Goal: Navigation & Orientation: Find specific page/section

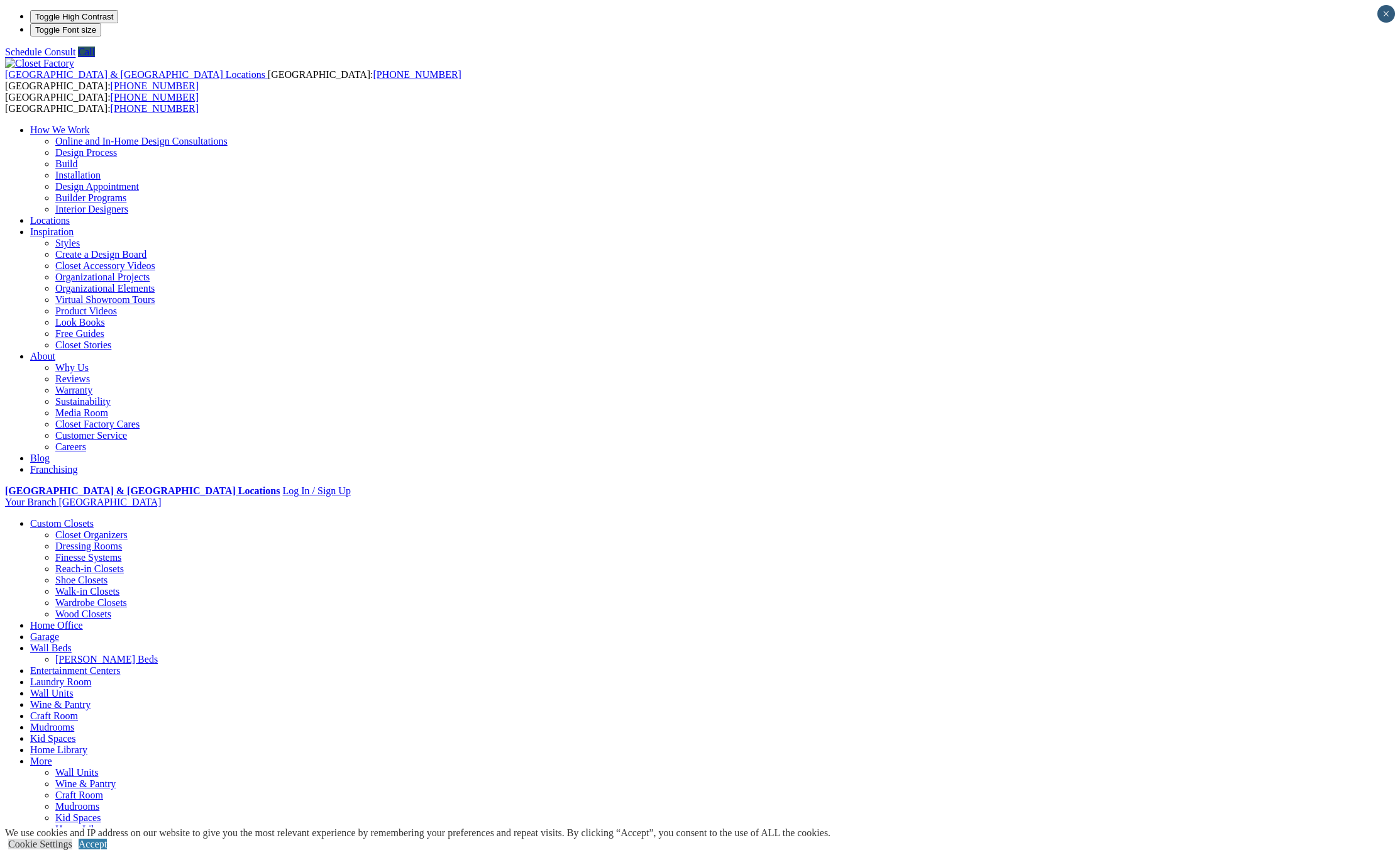
click at [127, 530] on link "Closet Organizers" at bounding box center [91, 535] width 72 height 10
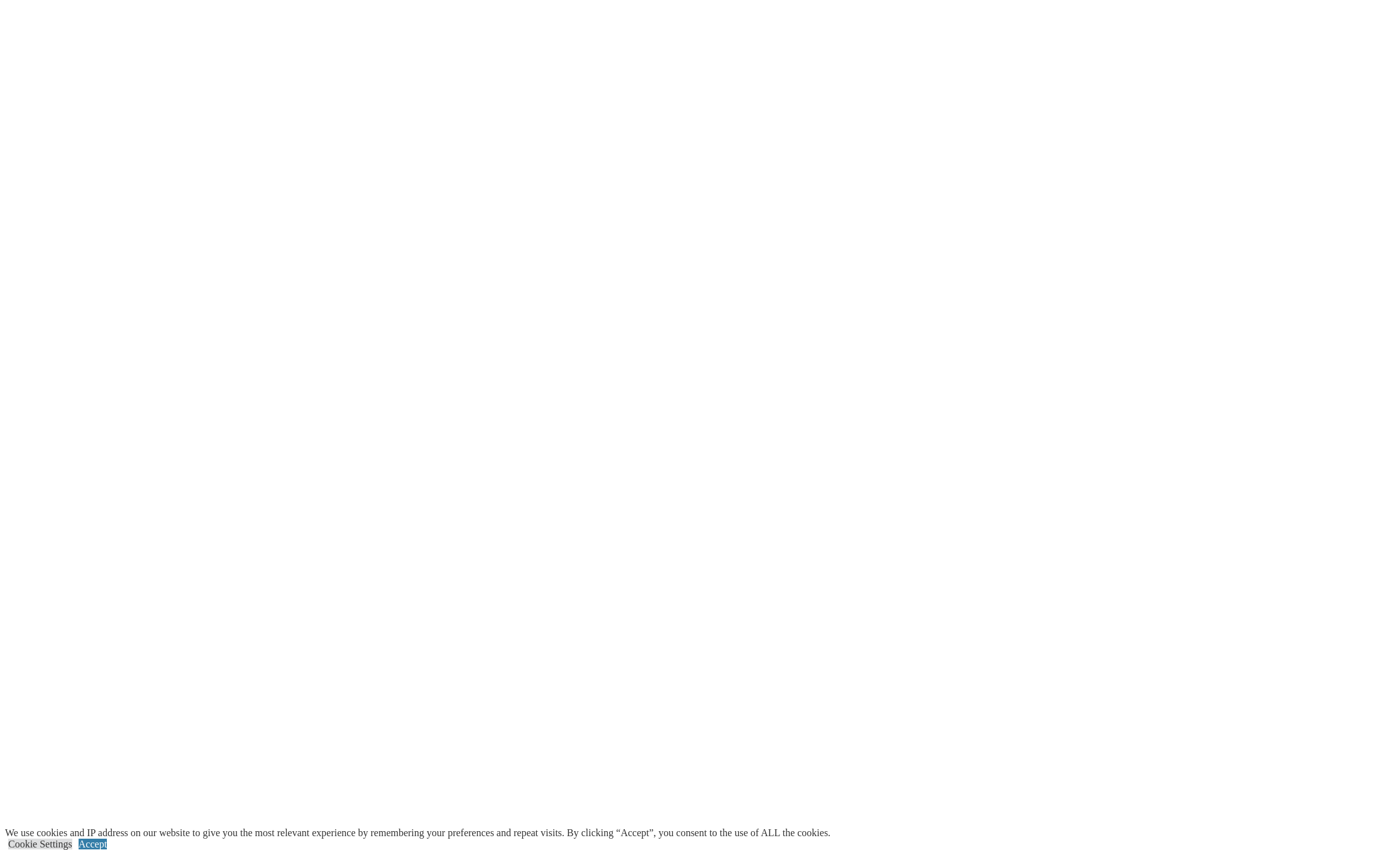
scroll to position [2935, 0]
